Goal: Transaction & Acquisition: Purchase product/service

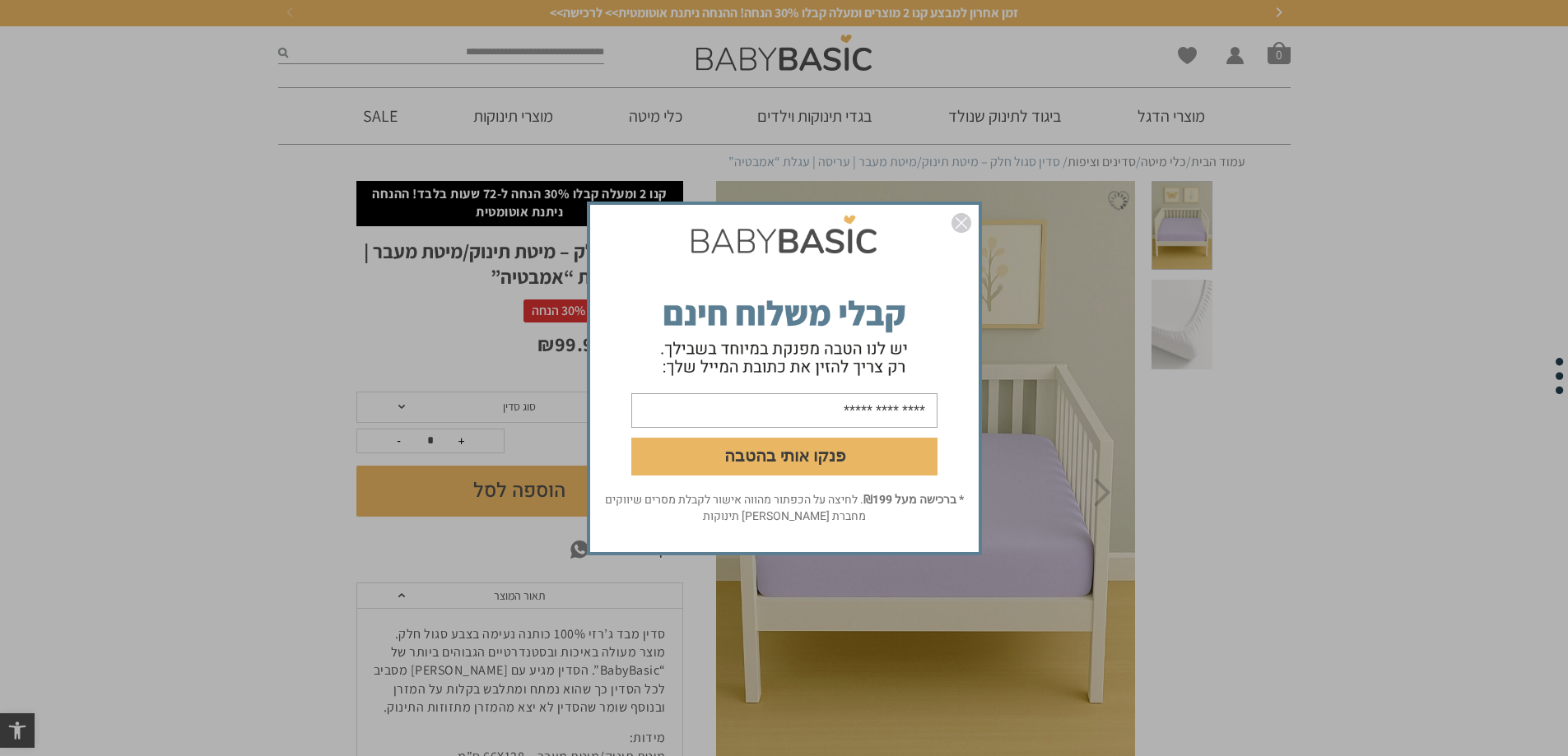
click at [956, 218] on img "סגור" at bounding box center [961, 222] width 20 height 20
